Goal: Task Accomplishment & Management: Manage account settings

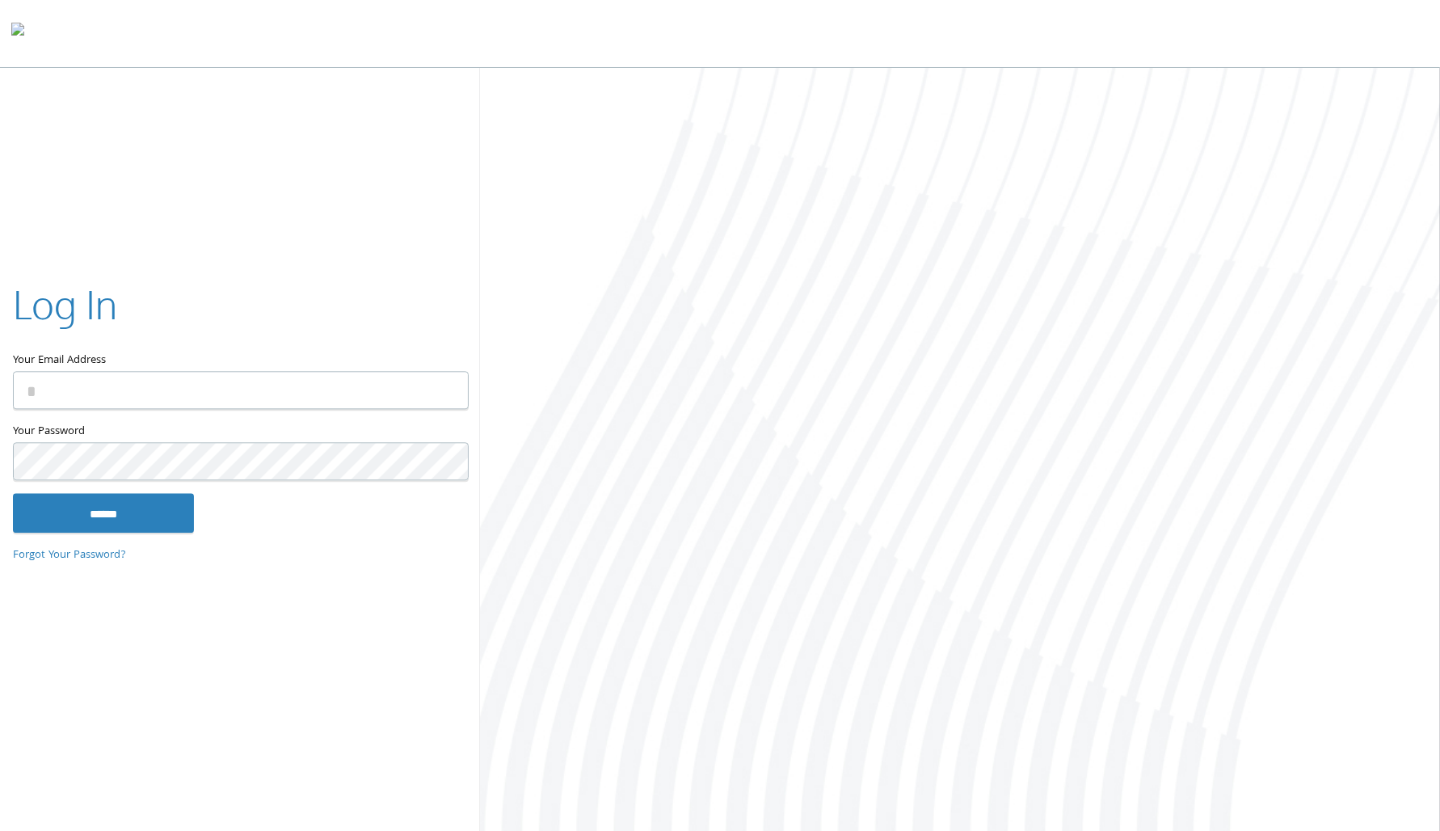
click at [221, 396] on input "Your Email Address" at bounding box center [241, 391] width 456 height 38
click at [0, 830] on com-1password-button at bounding box center [0, 834] width 0 height 0
type input "******"
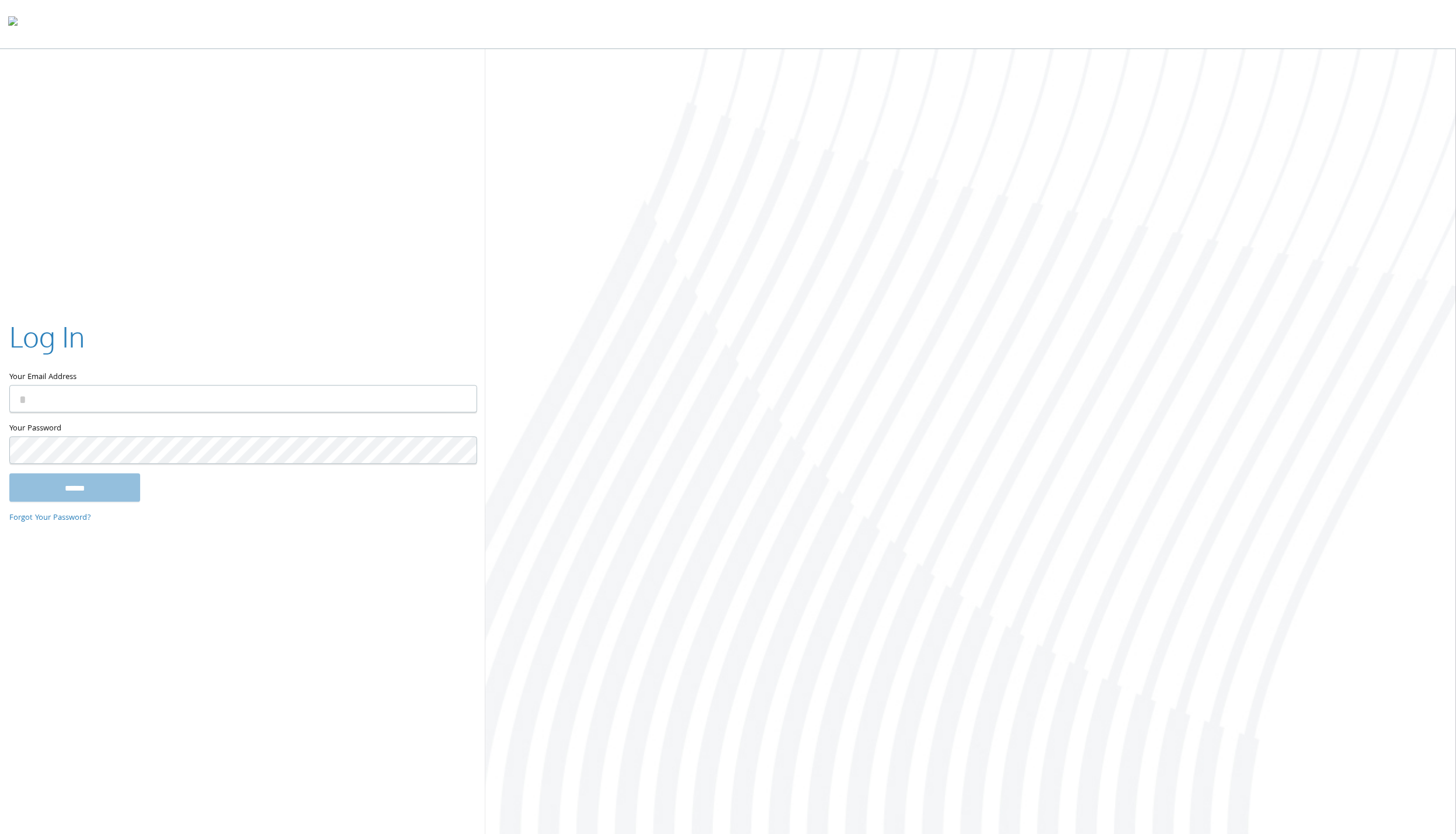
type input "**********"
